Goal: Task Accomplishment & Management: Use online tool/utility

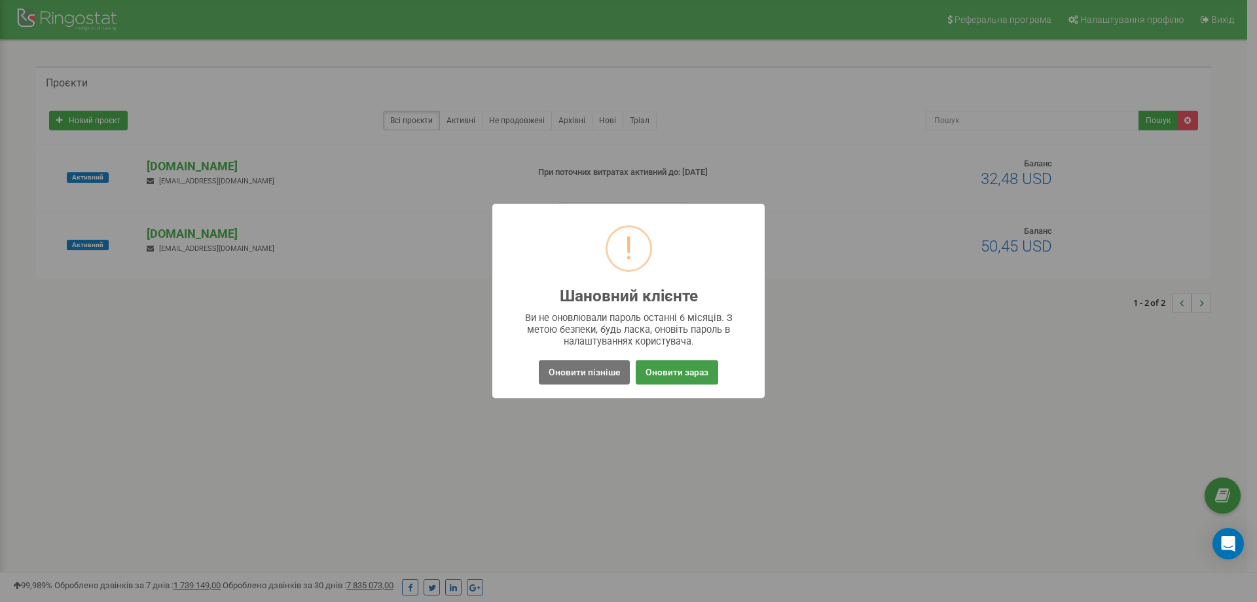
click at [673, 373] on button "Оновити зараз" at bounding box center [677, 372] width 83 height 24
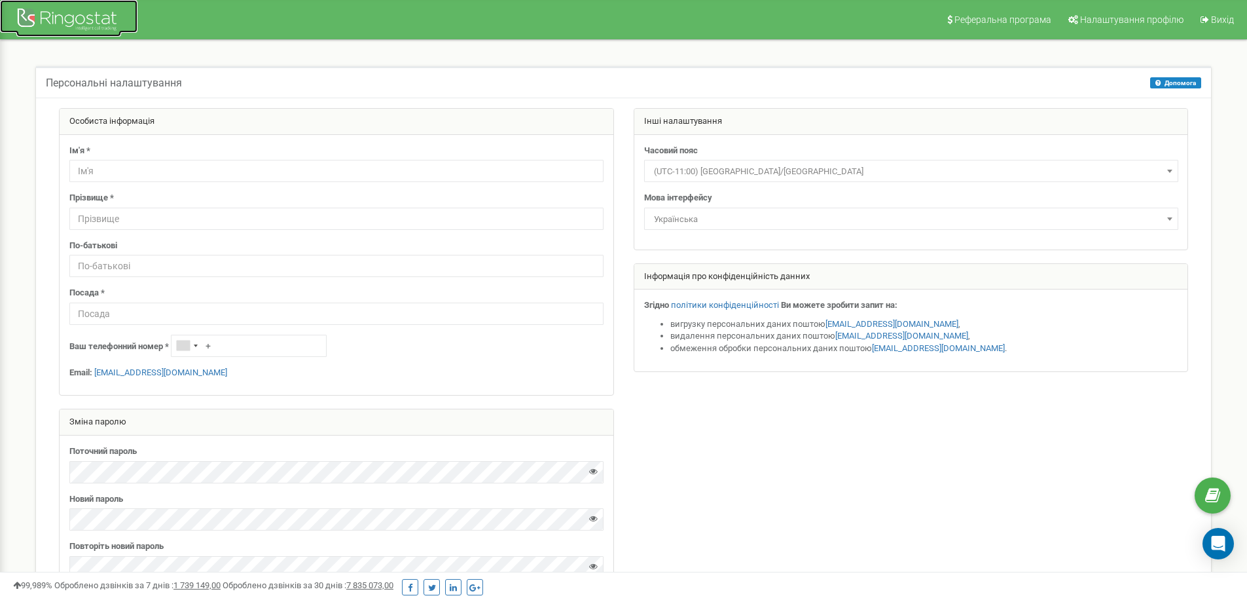
click at [78, 17] on div at bounding box center [68, 20] width 105 height 31
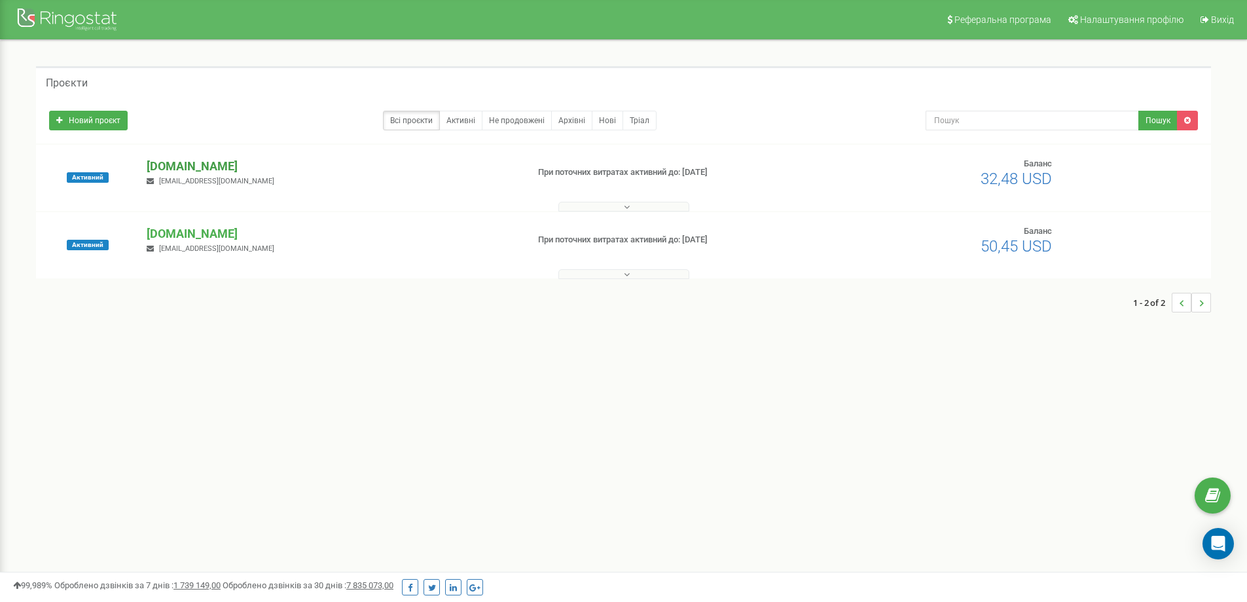
click at [194, 163] on p "[DOMAIN_NAME]" at bounding box center [332, 166] width 370 height 17
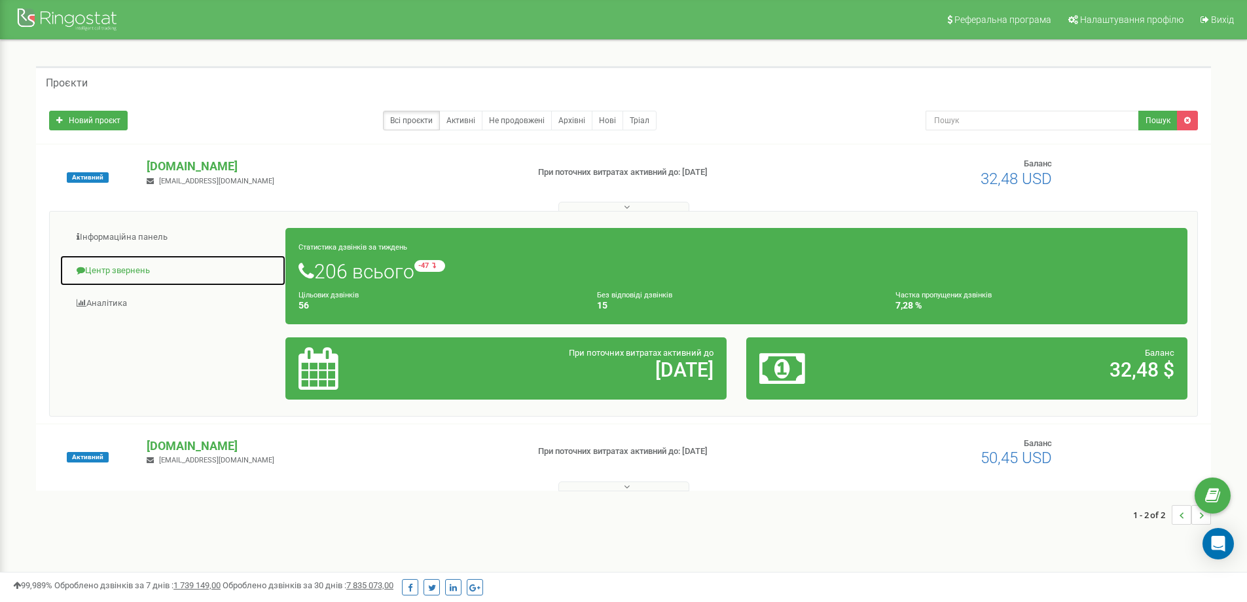
click at [130, 262] on link "Центр звернень" at bounding box center [173, 271] width 227 height 32
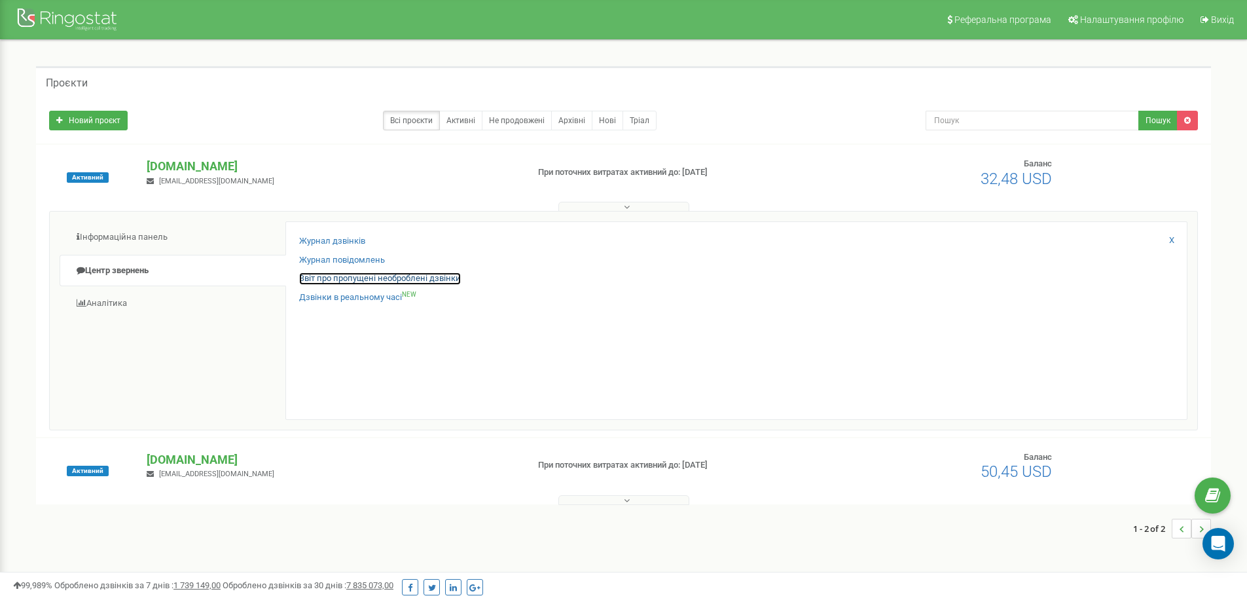
click at [331, 279] on link "Звіт про пропущені необроблені дзвінки" at bounding box center [380, 278] width 162 height 12
